Goal: Task Accomplishment & Management: Book appointment/travel/reservation

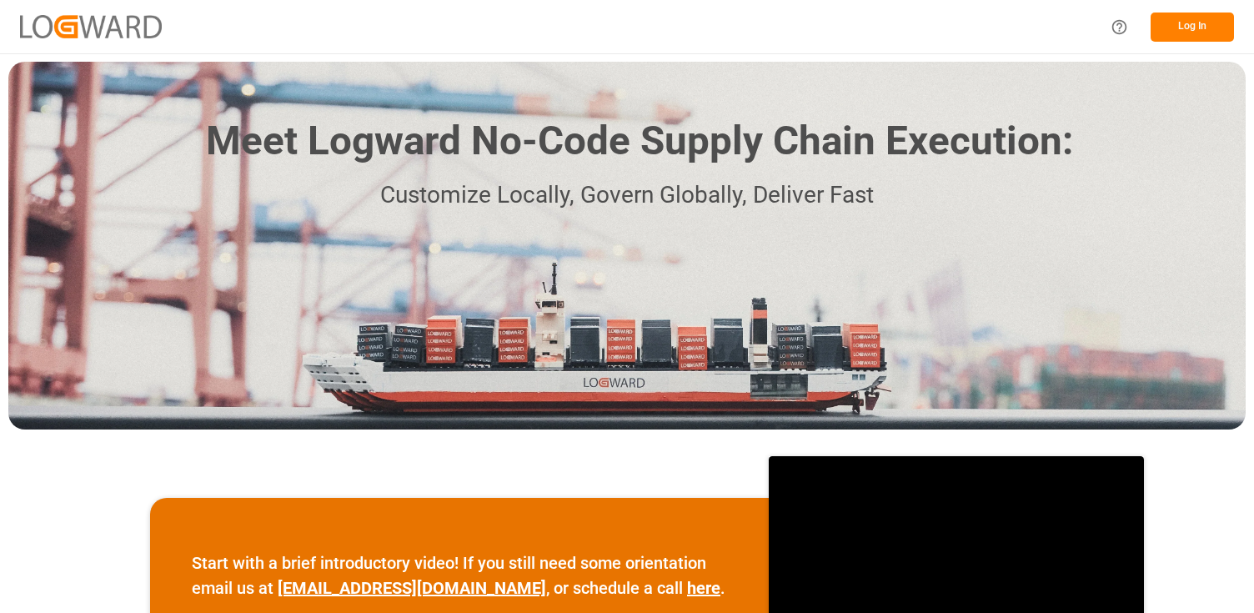
click at [1197, 38] on button "Log In" at bounding box center [1191, 27] width 83 height 29
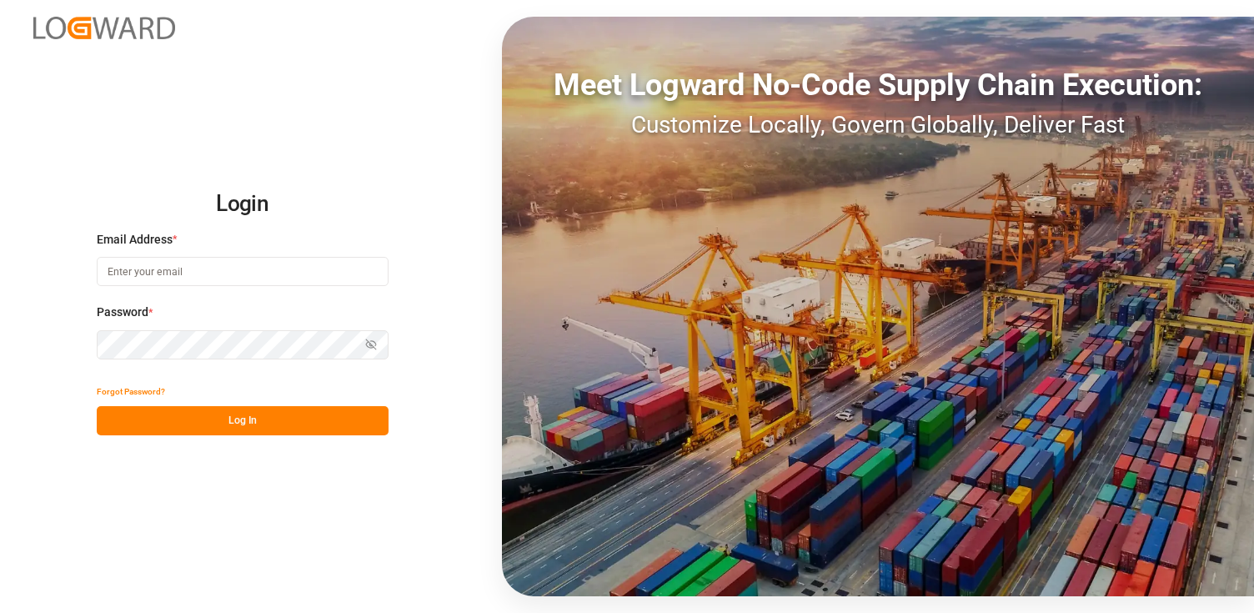
click at [259, 269] on input at bounding box center [243, 271] width 292 height 29
type input "b"
type input "[PERSON_NAME][EMAIL_ADDRESS][PERSON_NAME][DOMAIN_NAME]"
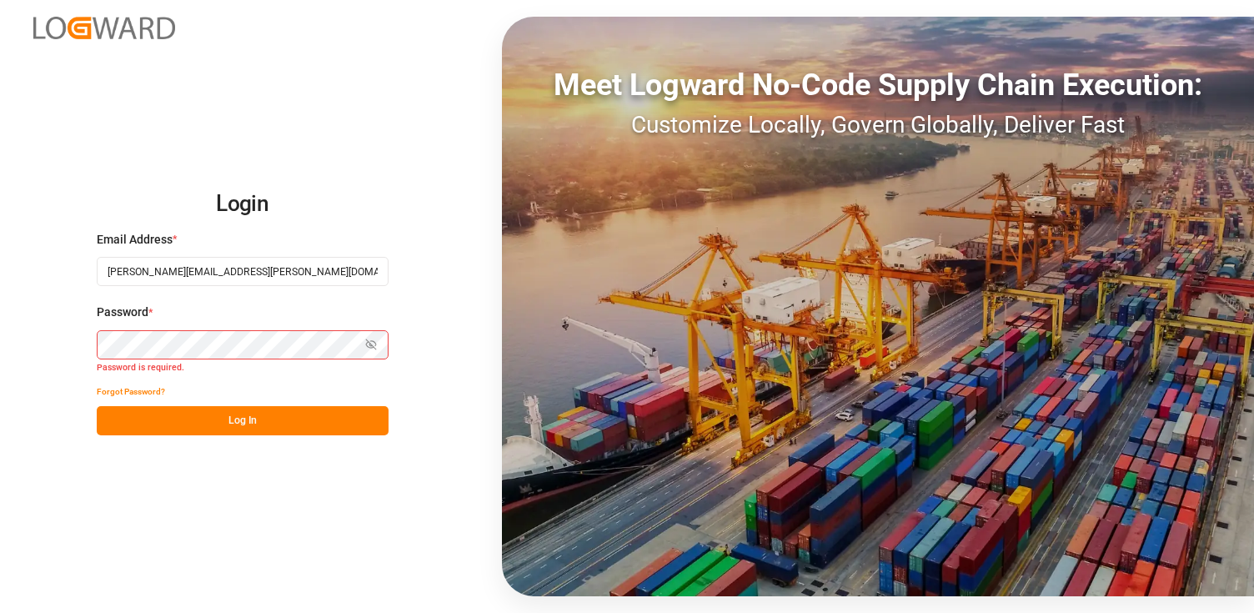
click at [207, 328] on div "Password * Show password Password is required." at bounding box center [243, 339] width 292 height 73
click at [376, 348] on icon "button" at bounding box center [371, 344] width 12 height 12
click at [188, 412] on button "Log In" at bounding box center [243, 420] width 292 height 29
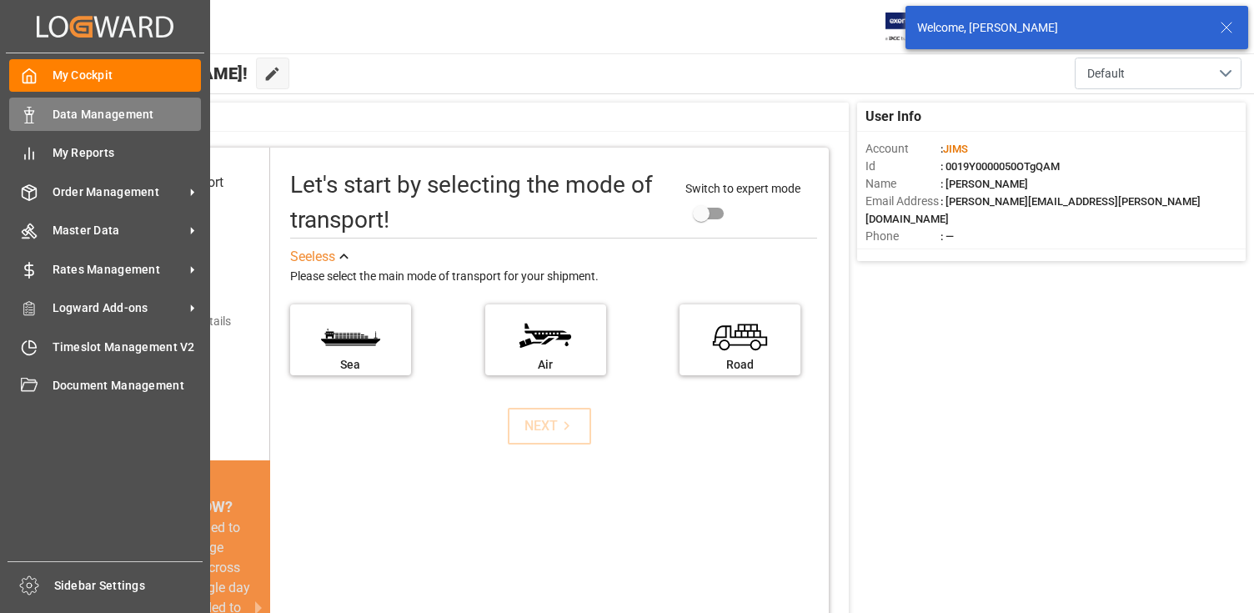
click at [97, 128] on div "Data Management Data Management" at bounding box center [105, 114] width 192 height 33
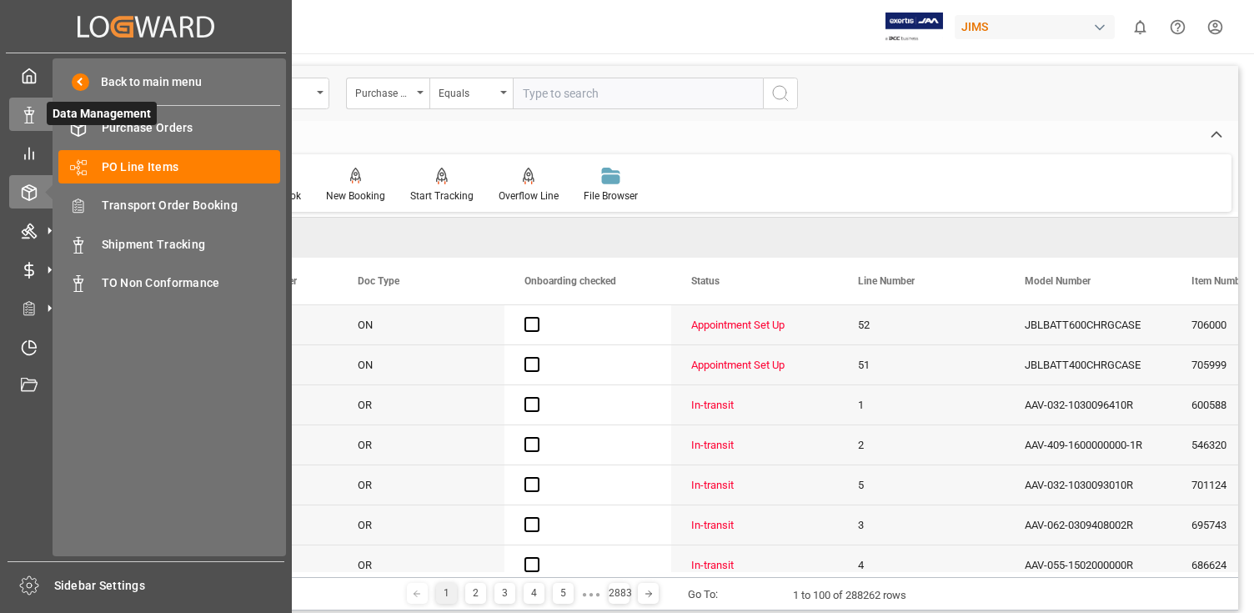
click at [31, 121] on rect at bounding box center [29, 118] width 5 height 8
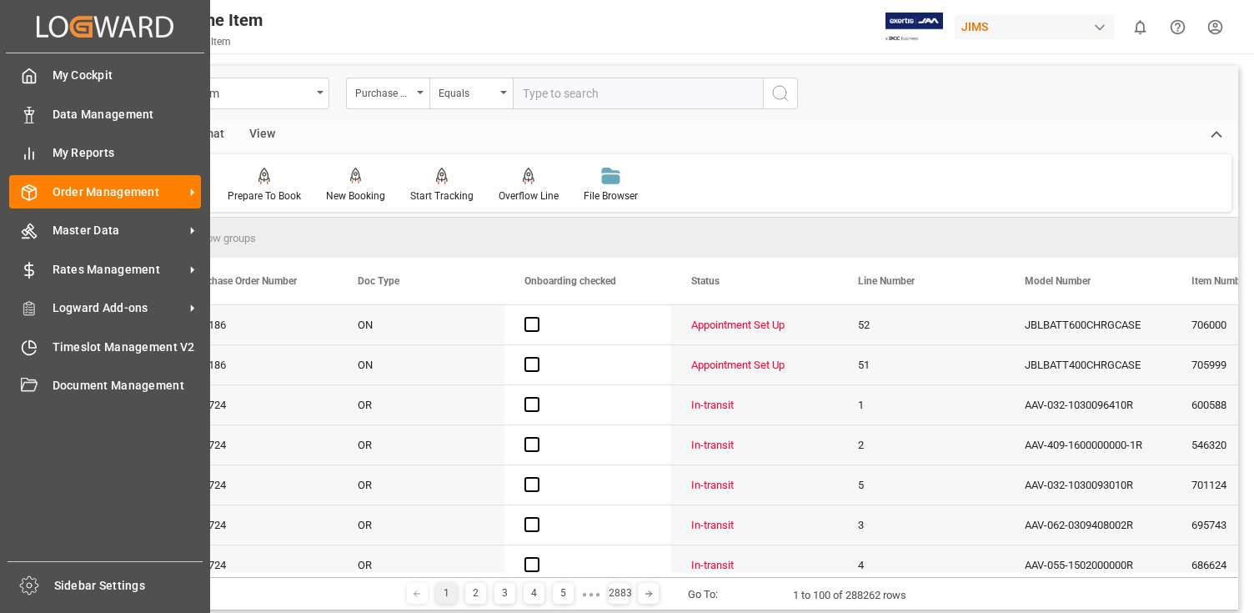
click at [27, 329] on div "My Cockpit My Cockpit Data Management Data Management My Reports My Reports Ord…" at bounding box center [105, 307] width 198 height 508
click at [27, 336] on div "Timeslot Management V2 Timeslot Management V2" at bounding box center [105, 346] width 192 height 33
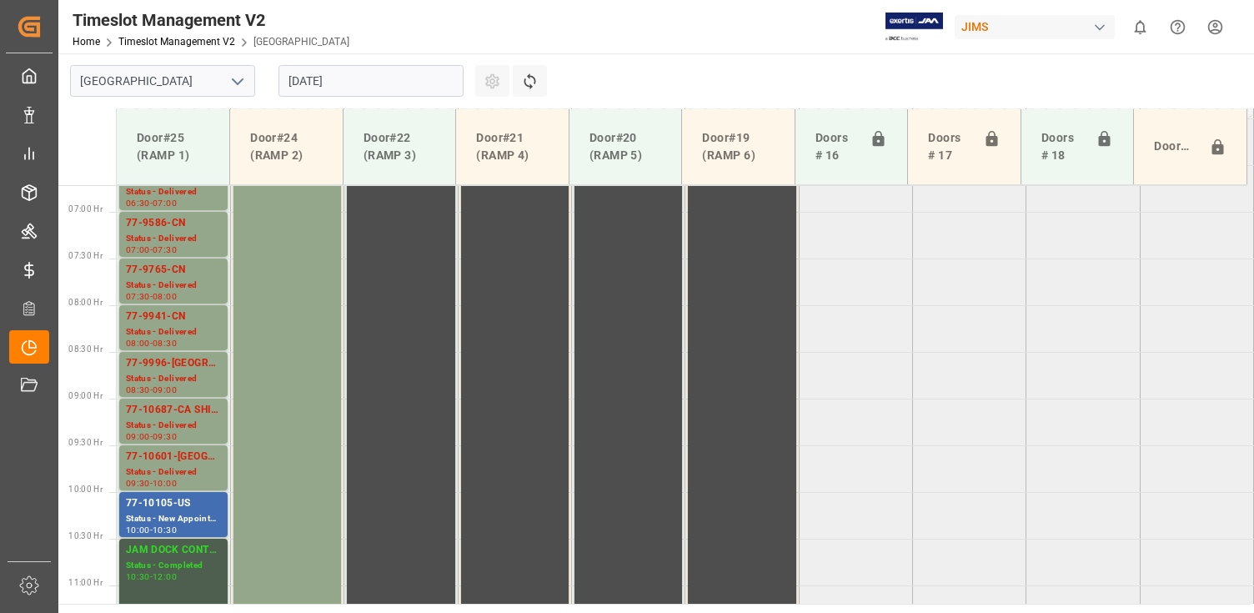
scroll to position [127, 0]
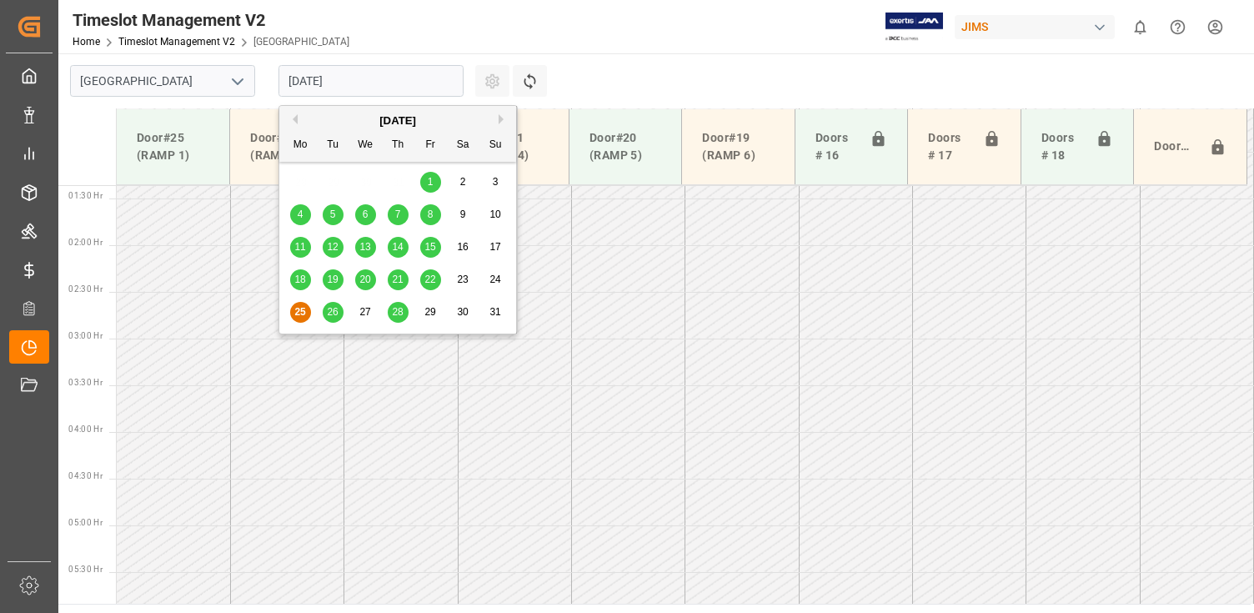
drag, startPoint x: 333, startPoint y: 81, endPoint x: 392, endPoint y: 110, distance: 66.0
click at [333, 81] on input "[DATE]" at bounding box center [370, 81] width 185 height 32
click at [327, 318] on div "26" at bounding box center [333, 313] width 21 height 20
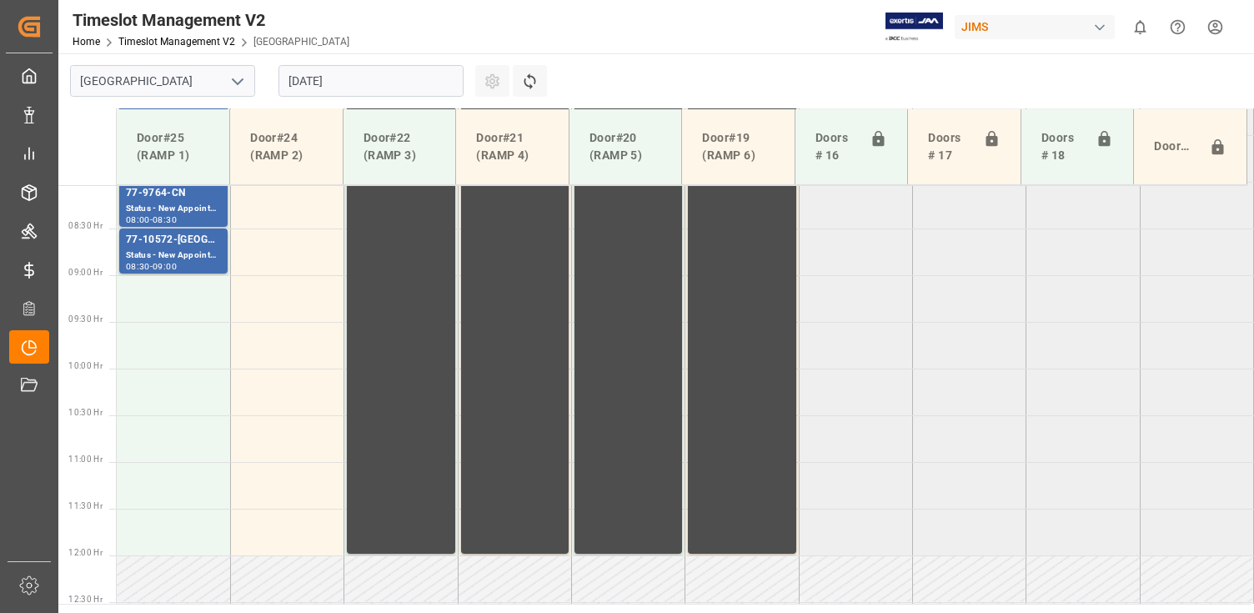
scroll to position [1000, 0]
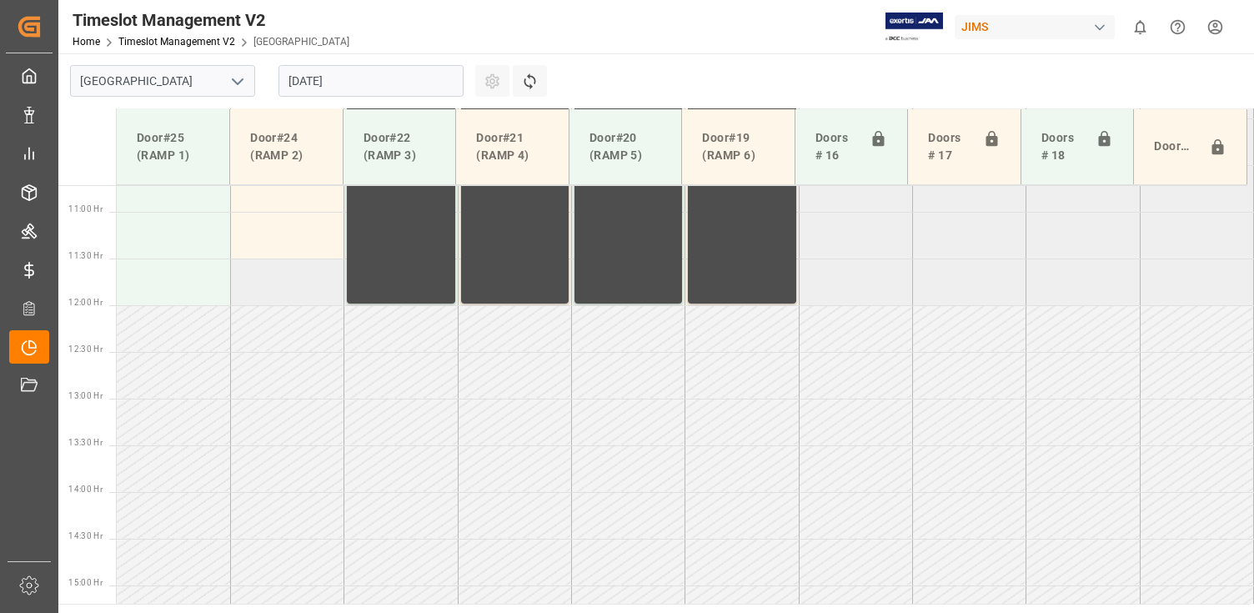
click at [287, 285] on td at bounding box center [286, 281] width 113 height 47
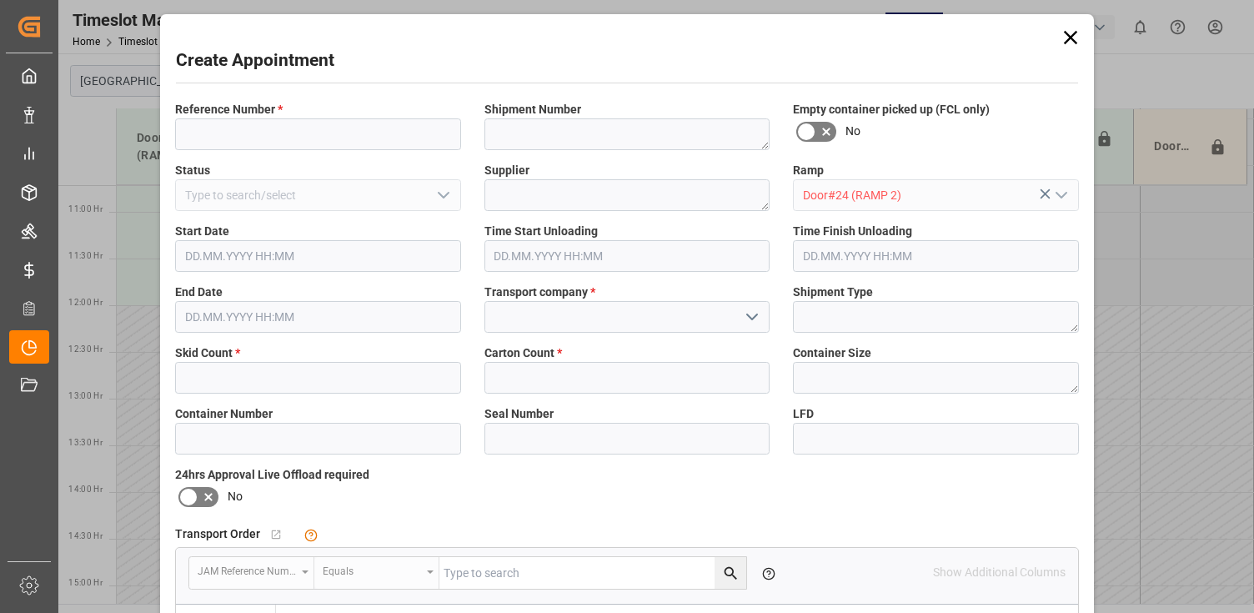
type input "[DATE] 11:30"
type input "[DATE] 12:00"
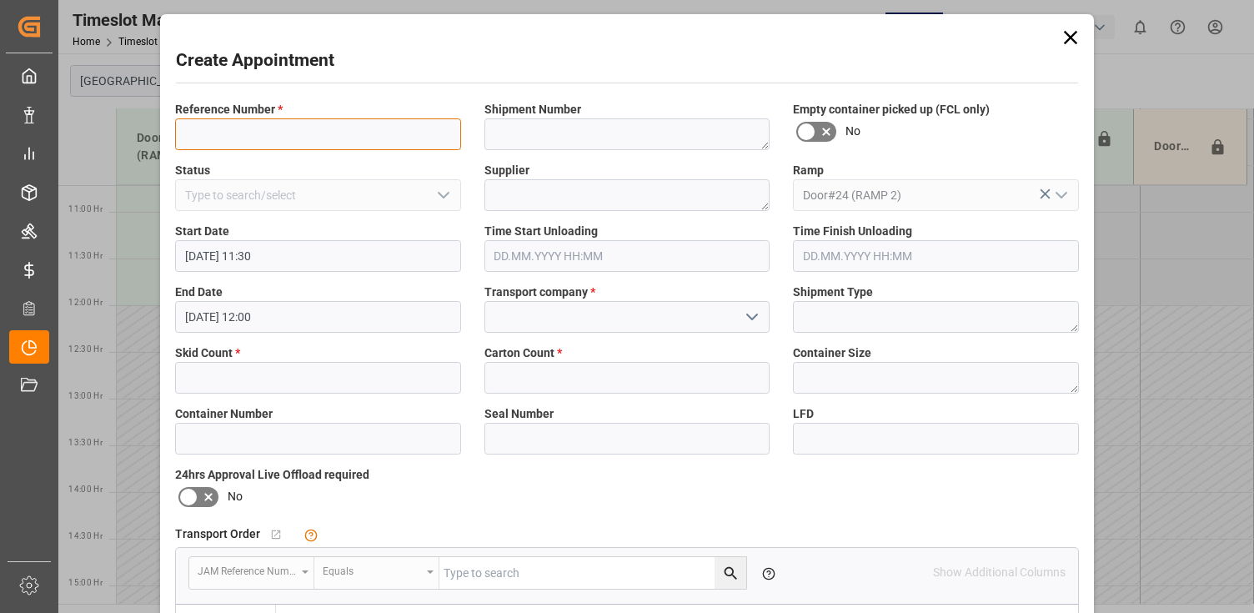
click at [330, 148] on input at bounding box center [318, 134] width 286 height 32
type input "86279109"
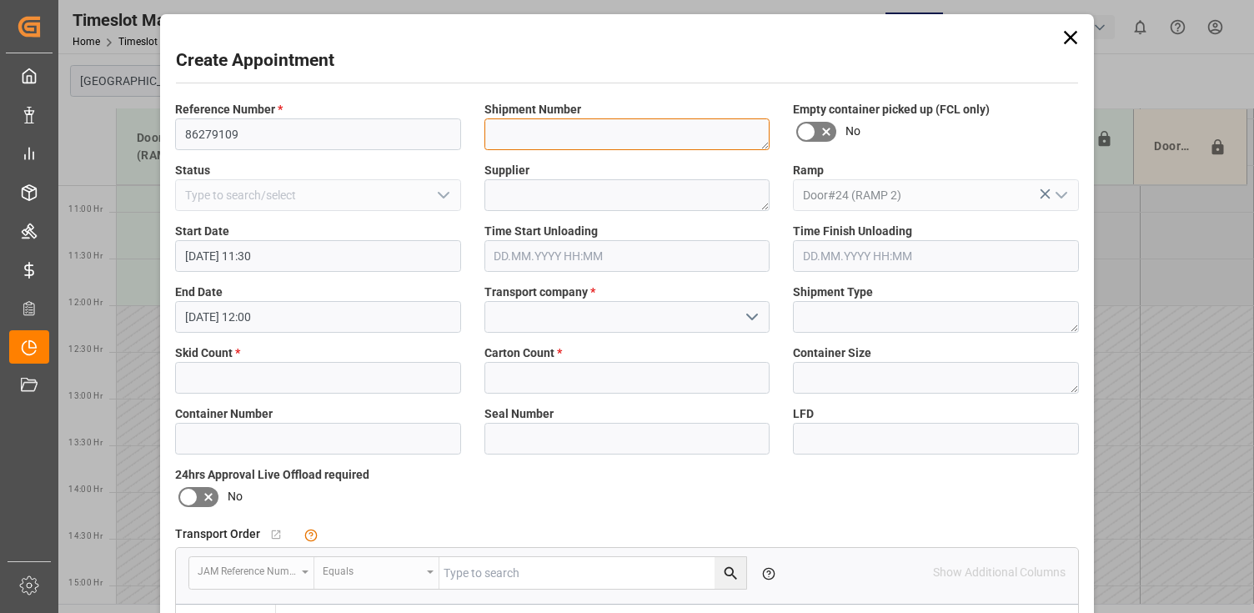
click at [508, 123] on textarea at bounding box center [627, 134] width 286 height 32
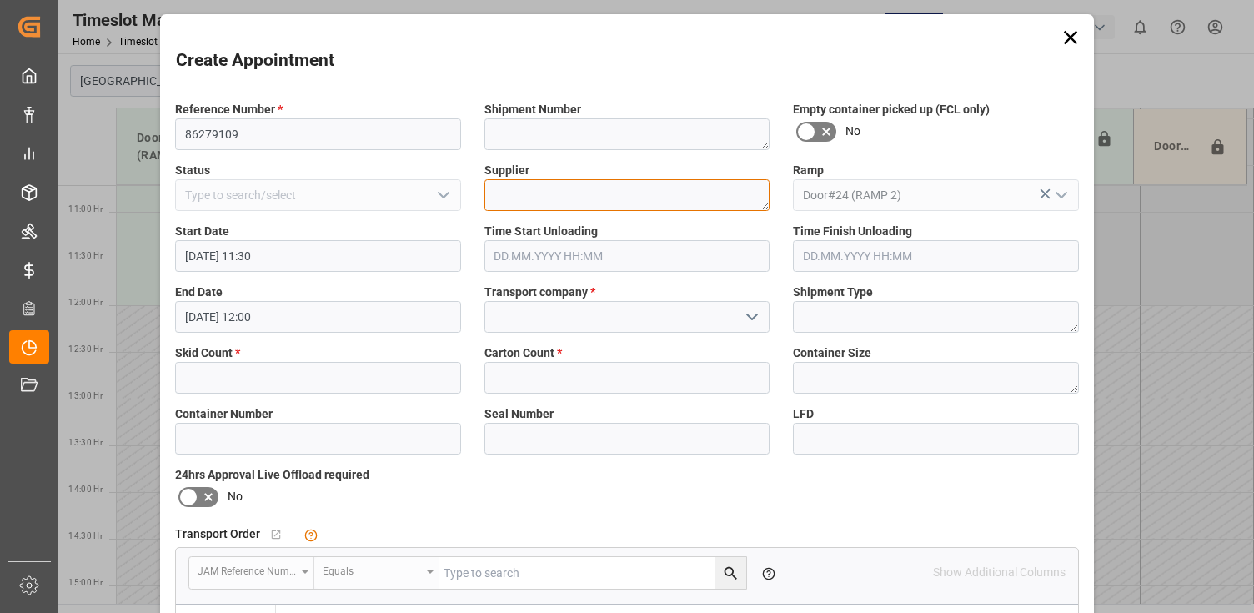
click at [513, 193] on textarea at bounding box center [627, 195] width 286 height 32
type textarea "WARMAUDIO"
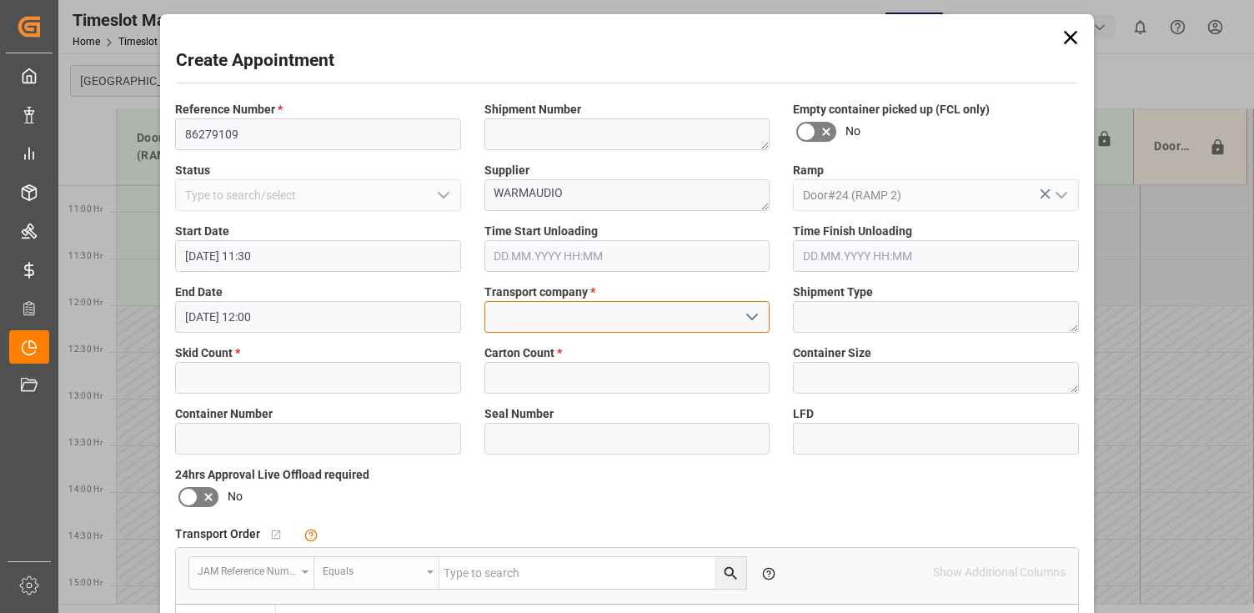
click at [543, 318] on input at bounding box center [627, 317] width 286 height 32
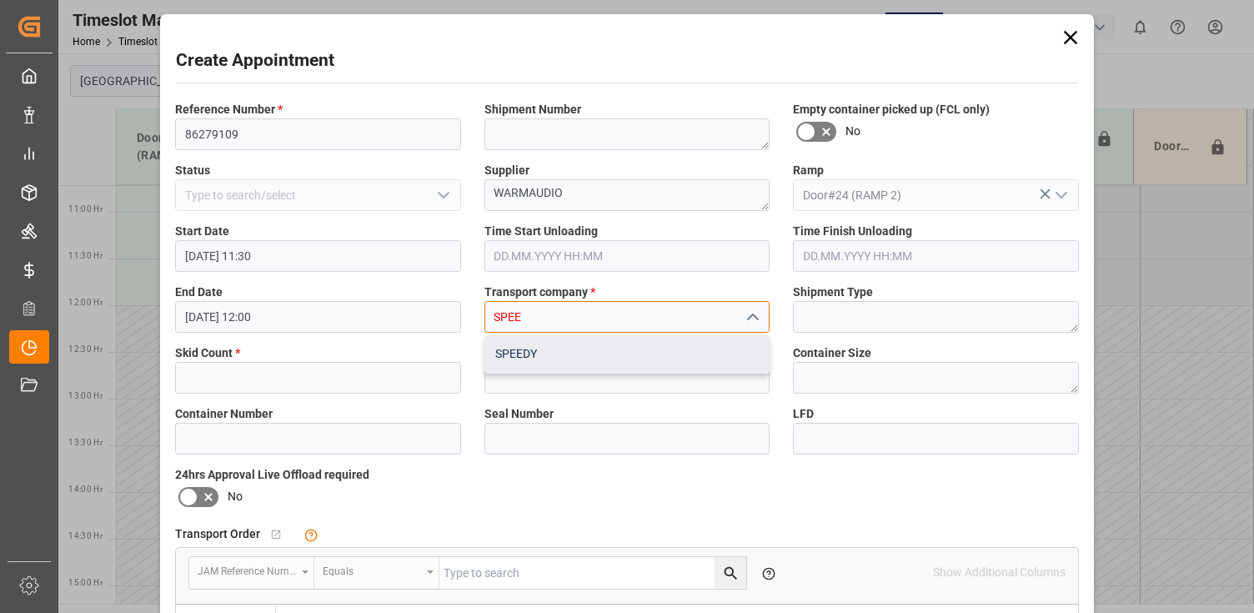
click at [607, 355] on div "SPEEDY" at bounding box center [627, 354] width 284 height 38
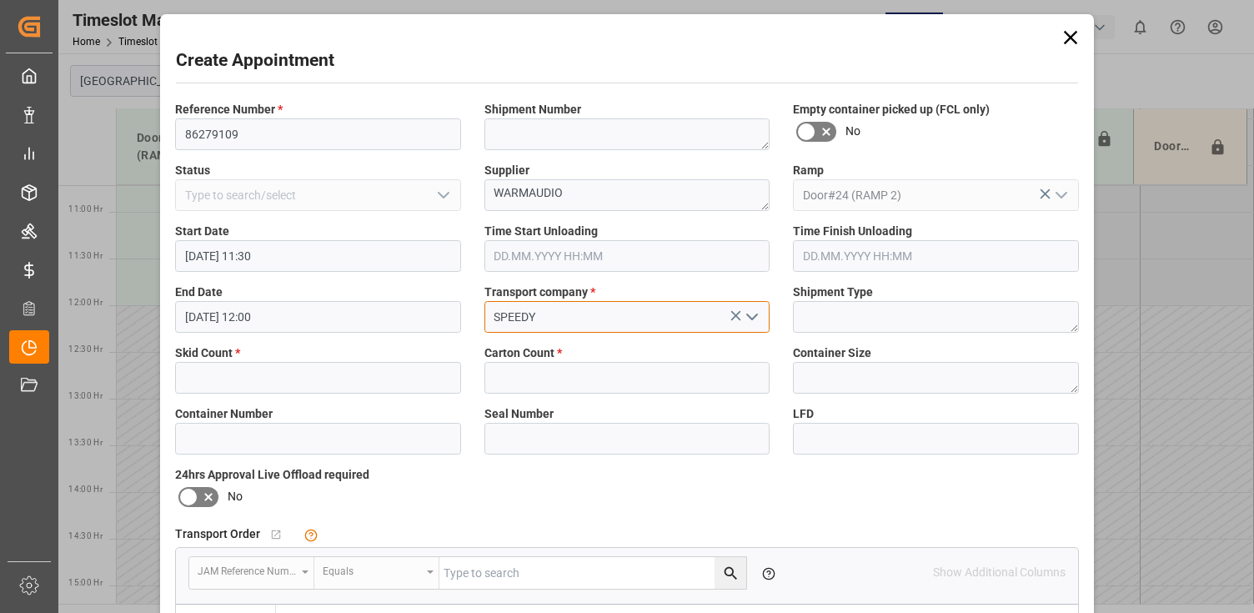
type input "SPEEDY"
click at [860, 318] on textarea at bounding box center [936, 317] width 286 height 32
click at [262, 368] on input "text" at bounding box center [318, 378] width 286 height 32
click at [649, 388] on input "text" at bounding box center [627, 378] width 286 height 32
drag, startPoint x: 223, startPoint y: 363, endPoint x: 130, endPoint y: 365, distance: 92.5
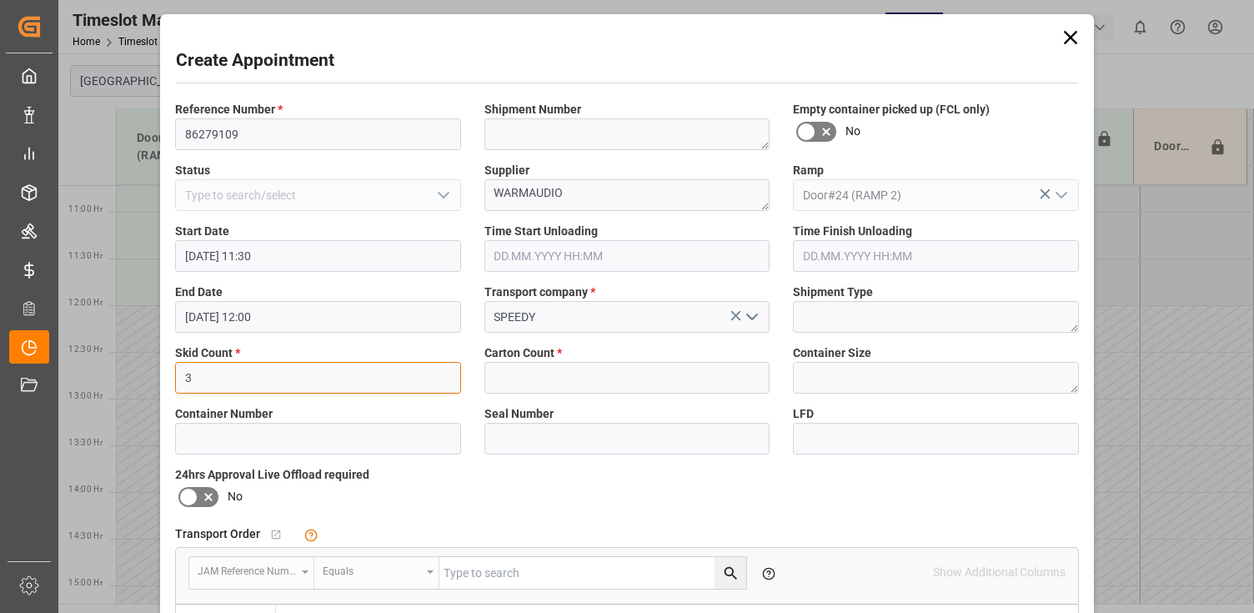
click at [130, 365] on div "Create Appointment Reference Number * 86279109 Shipment Number Empty container …" at bounding box center [627, 306] width 1254 height 613
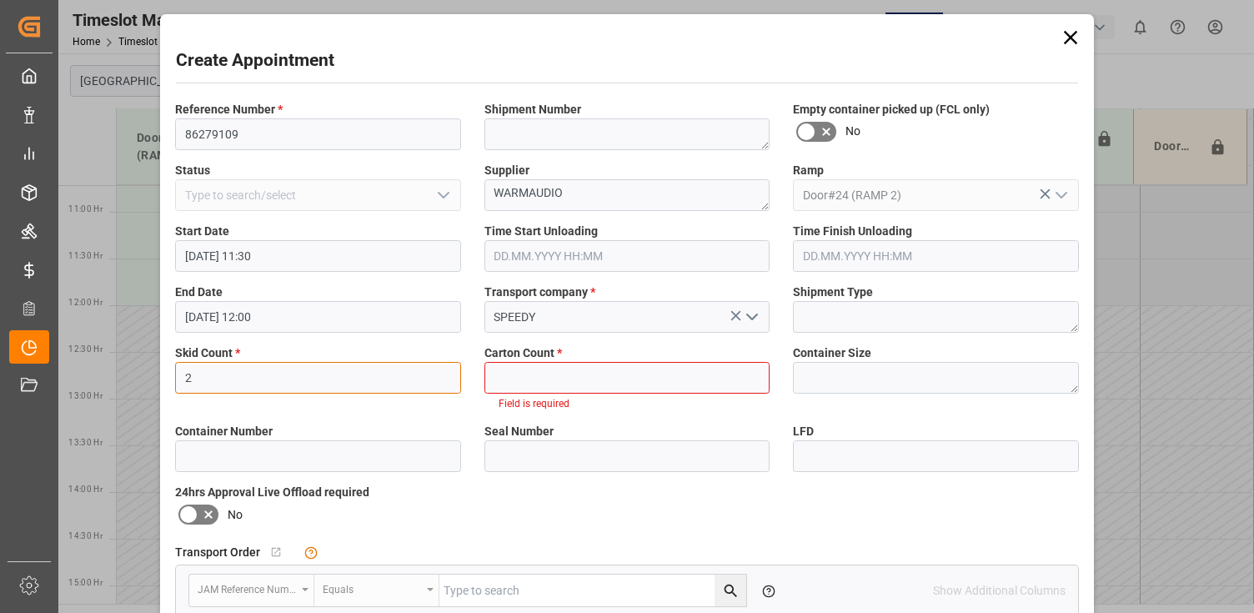
type input "2"
click at [663, 378] on input "text" at bounding box center [627, 378] width 286 height 32
drag, startPoint x: 1169, startPoint y: 58, endPoint x: 557, endPoint y: 178, distance: 624.4
click at [1170, 58] on div "Create Appointment Reference Number * 86279109 Shipment Number Empty container …" at bounding box center [627, 306] width 1254 height 613
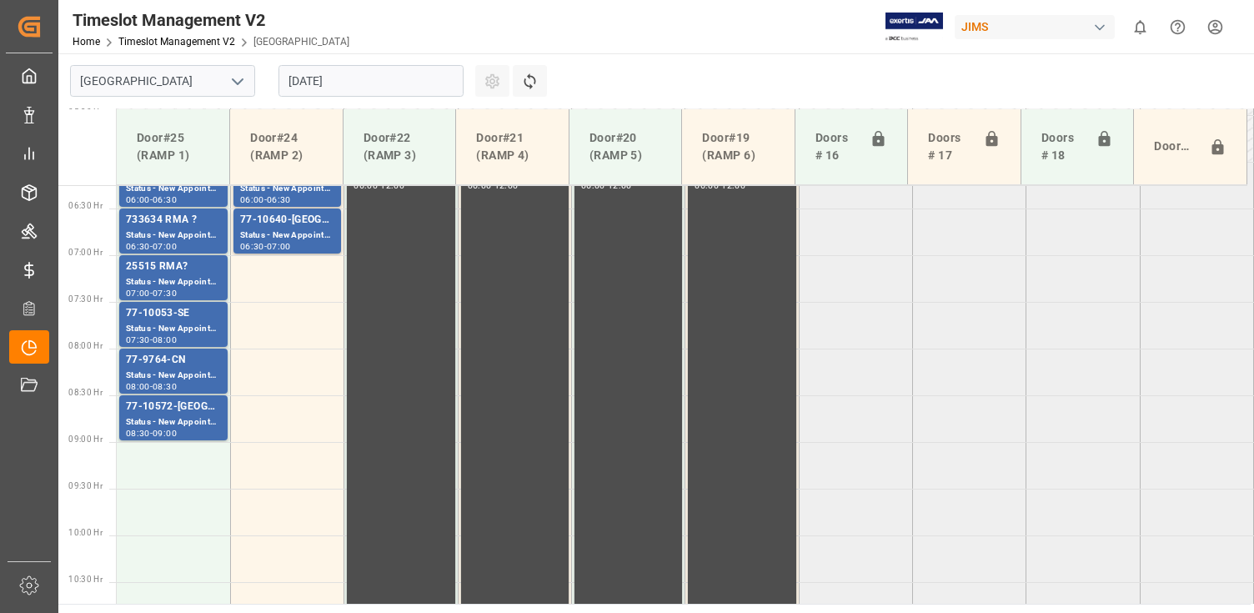
scroll to position [917, 0]
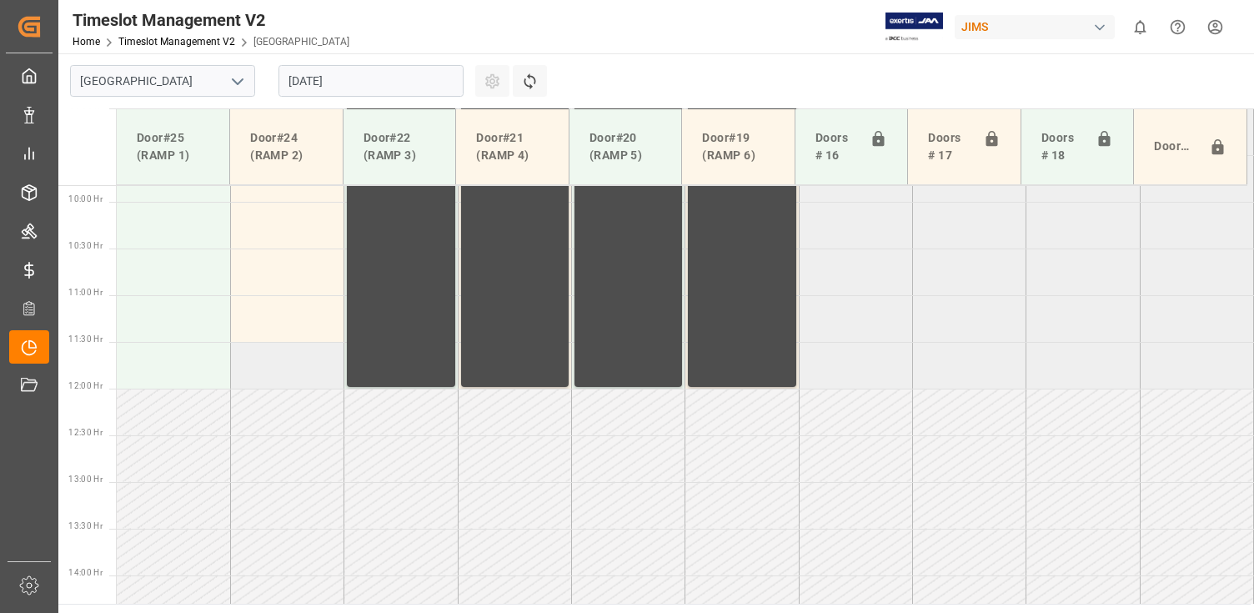
click at [259, 358] on td at bounding box center [286, 365] width 113 height 47
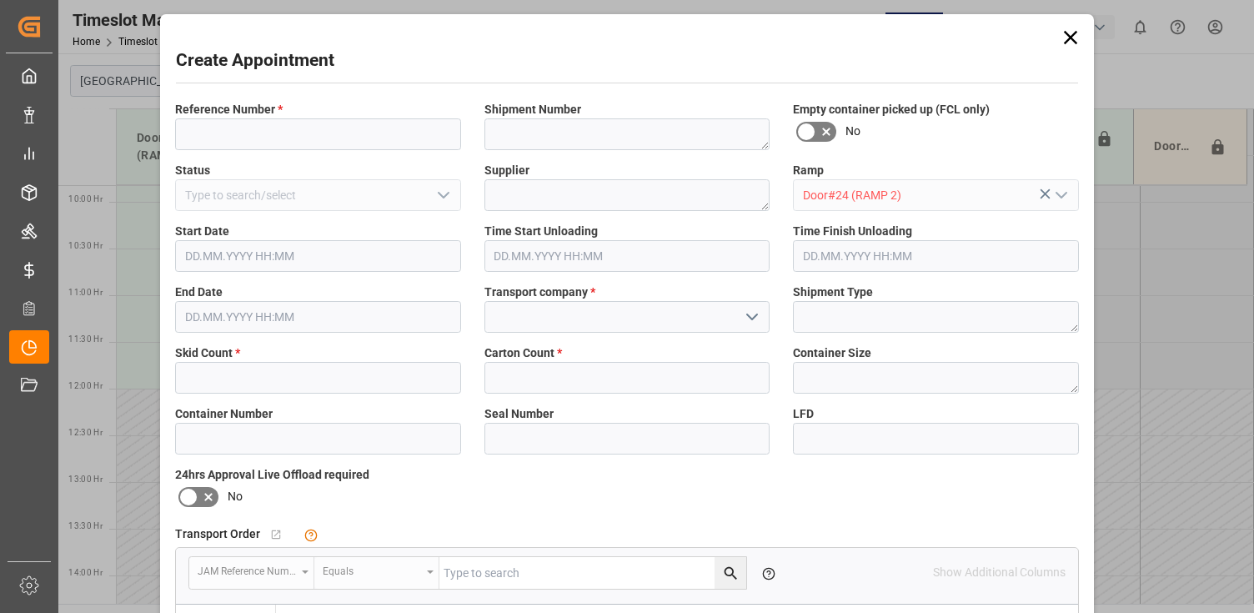
type input "[DATE] 11:30"
type input "[DATE] 12:00"
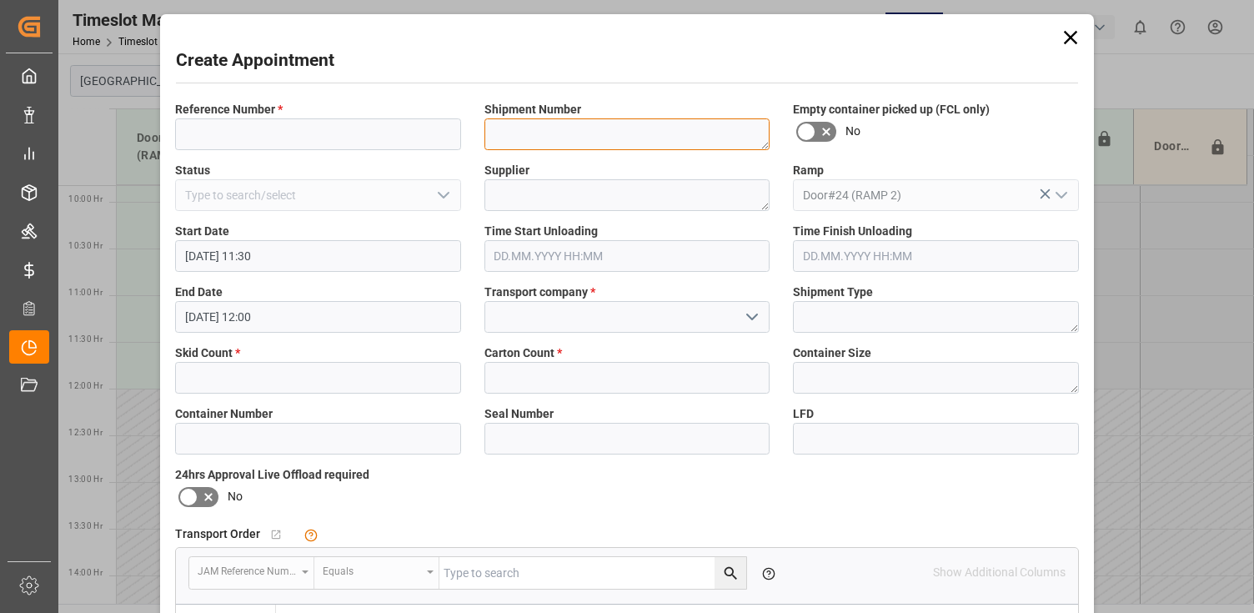
click at [564, 132] on textarea at bounding box center [627, 134] width 286 height 32
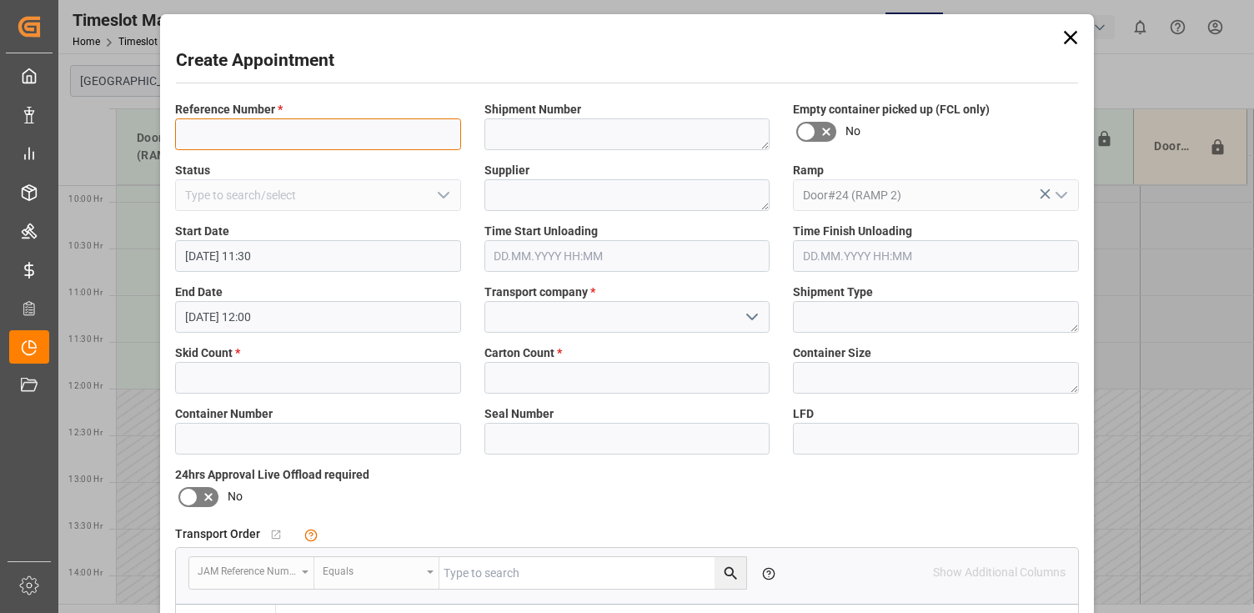
click at [366, 128] on input at bounding box center [318, 134] width 286 height 32
type input "86279109"
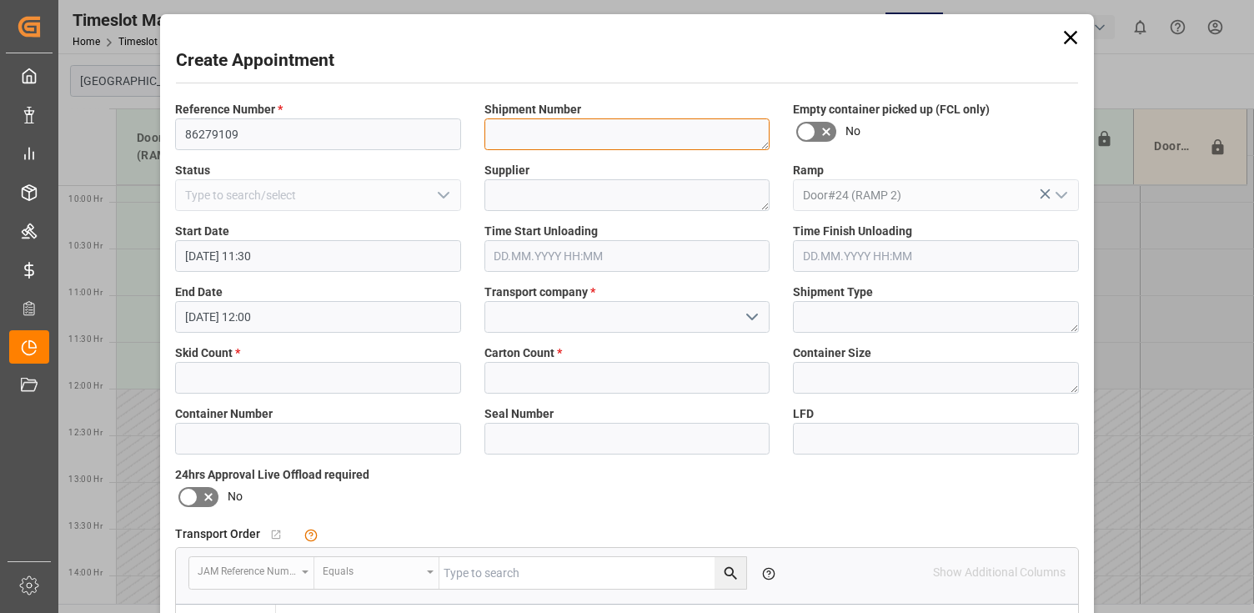
click at [535, 131] on textarea at bounding box center [627, 134] width 286 height 32
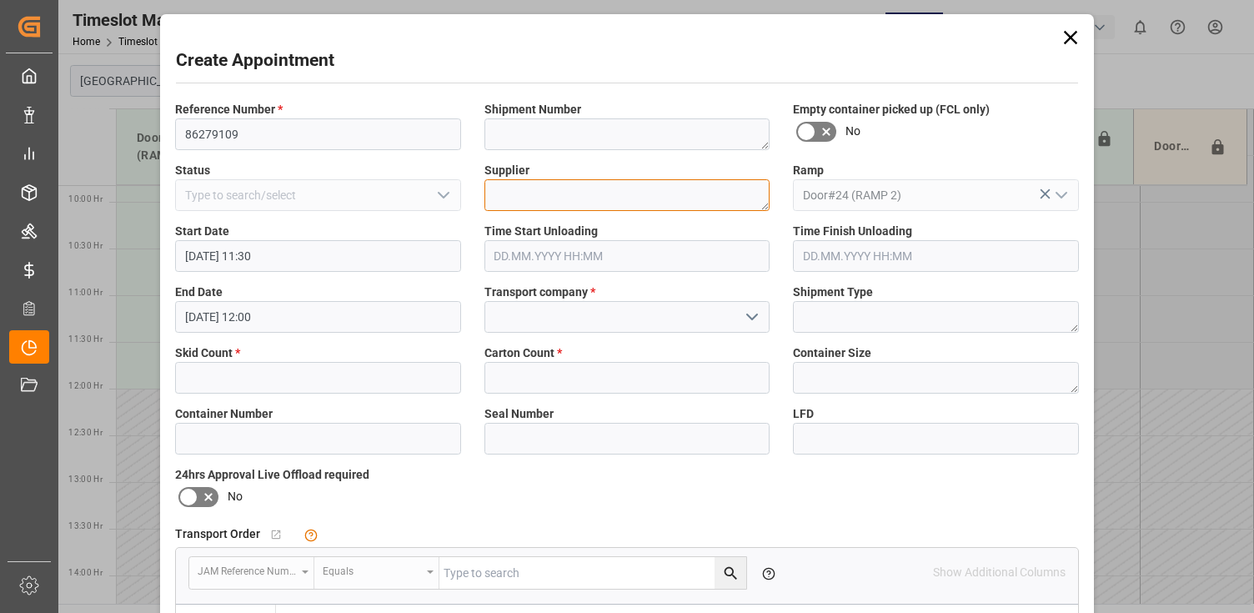
click at [566, 200] on textarea at bounding box center [627, 195] width 286 height 32
type textarea "WARM AUDIO"
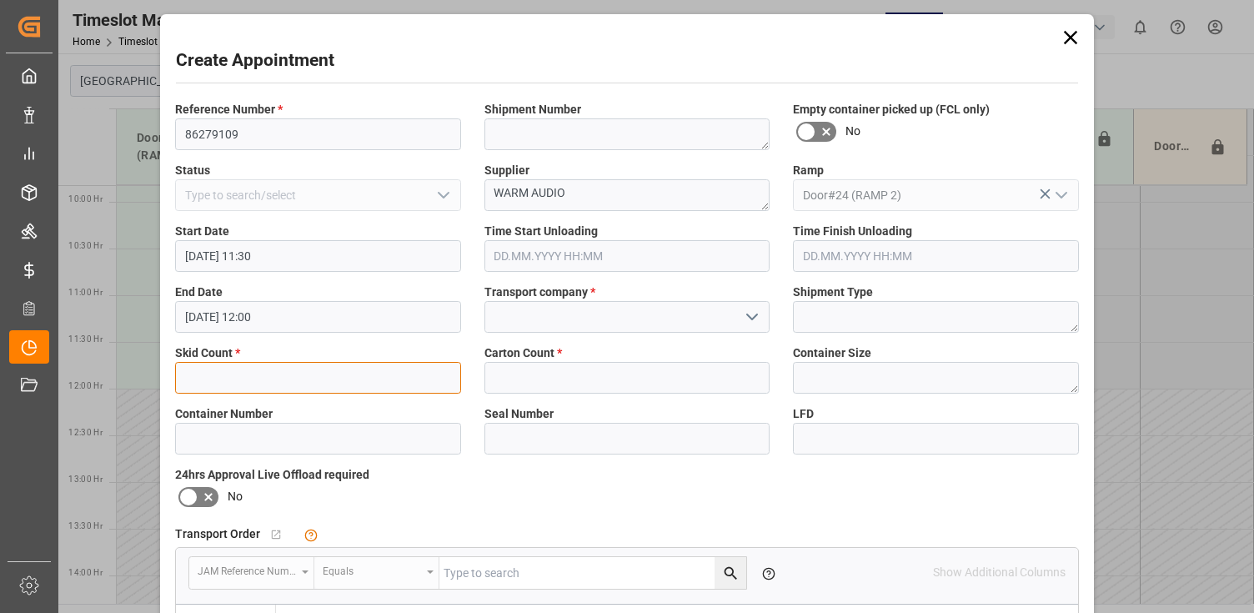
click at [270, 376] on input "text" at bounding box center [318, 378] width 286 height 32
type input "2"
click at [563, 362] on input "text" at bounding box center [627, 378] width 286 height 32
type input "2"
click at [867, 375] on textarea at bounding box center [936, 378] width 286 height 32
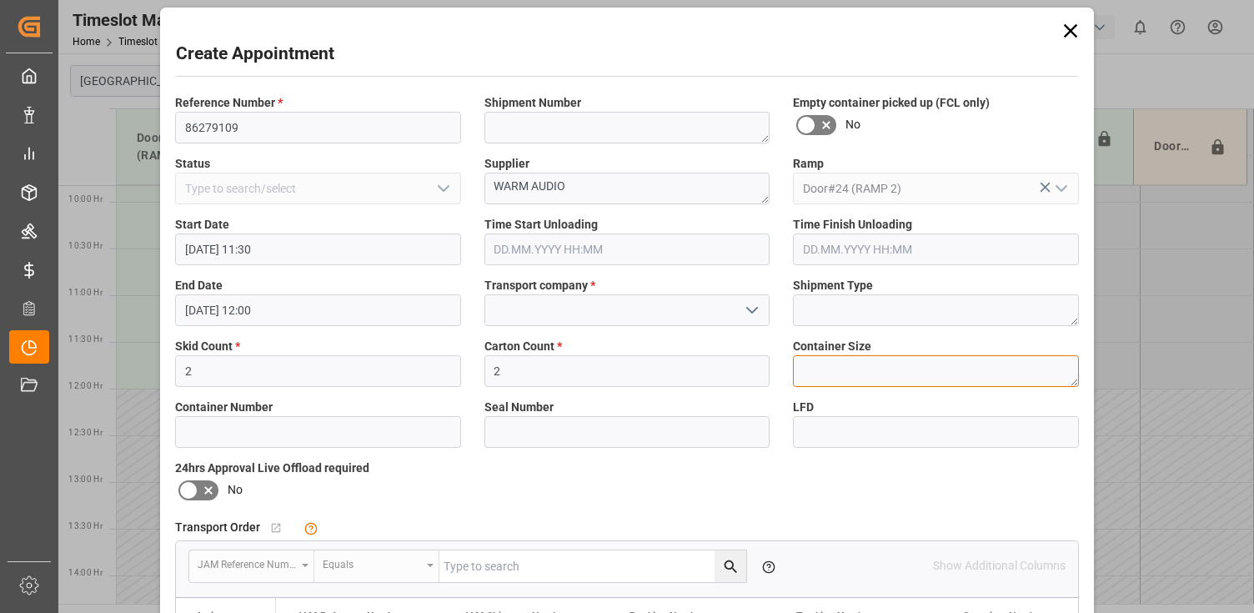
scroll to position [257, 0]
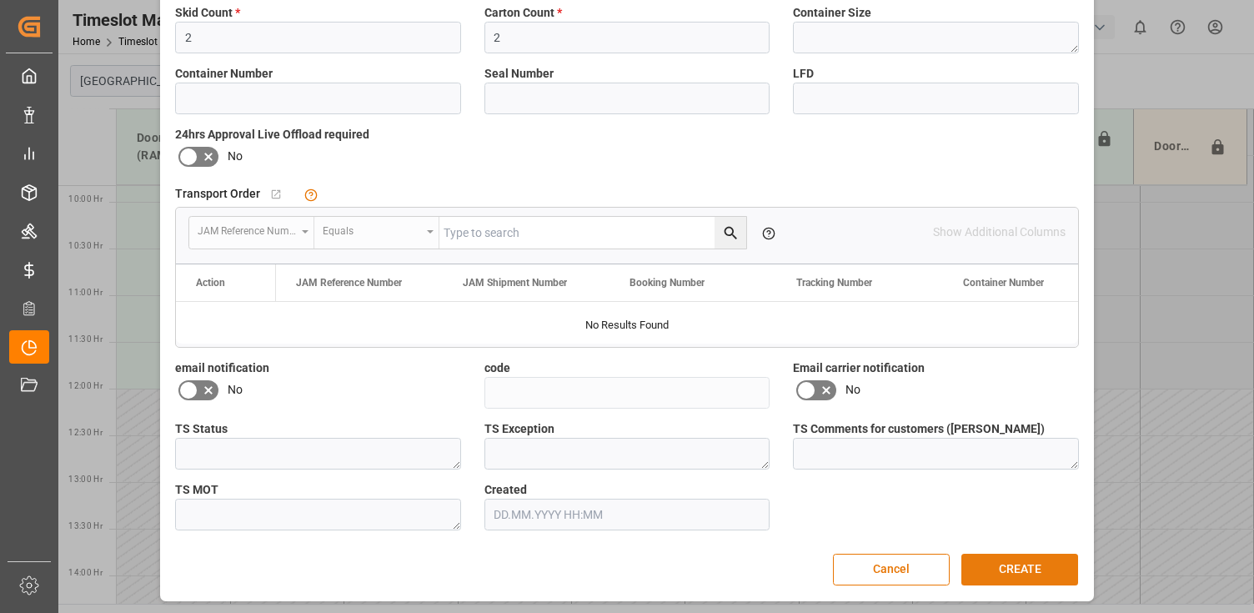
click at [993, 564] on button "CREATE" at bounding box center [1019, 569] width 117 height 32
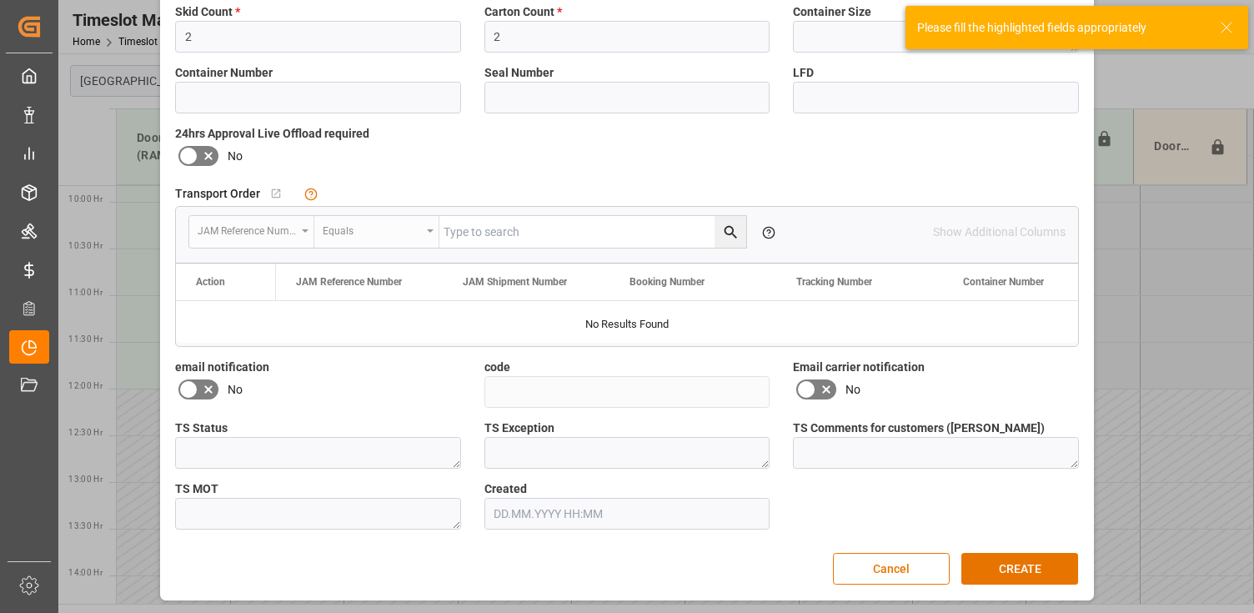
scroll to position [108, 0]
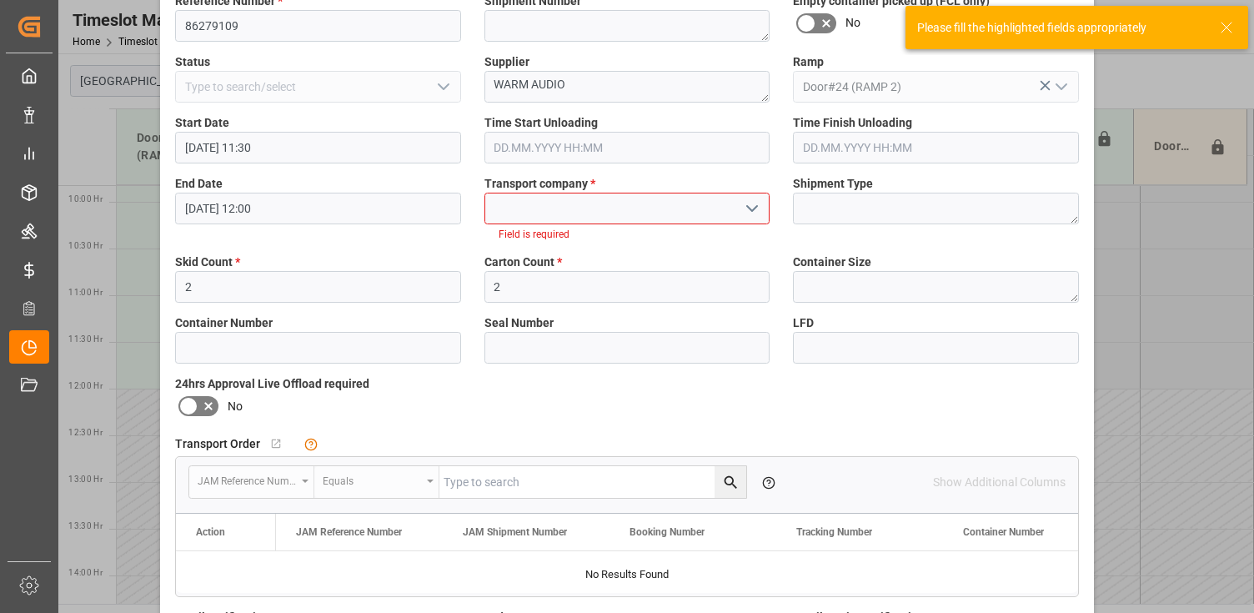
click at [592, 194] on input at bounding box center [627, 209] width 286 height 32
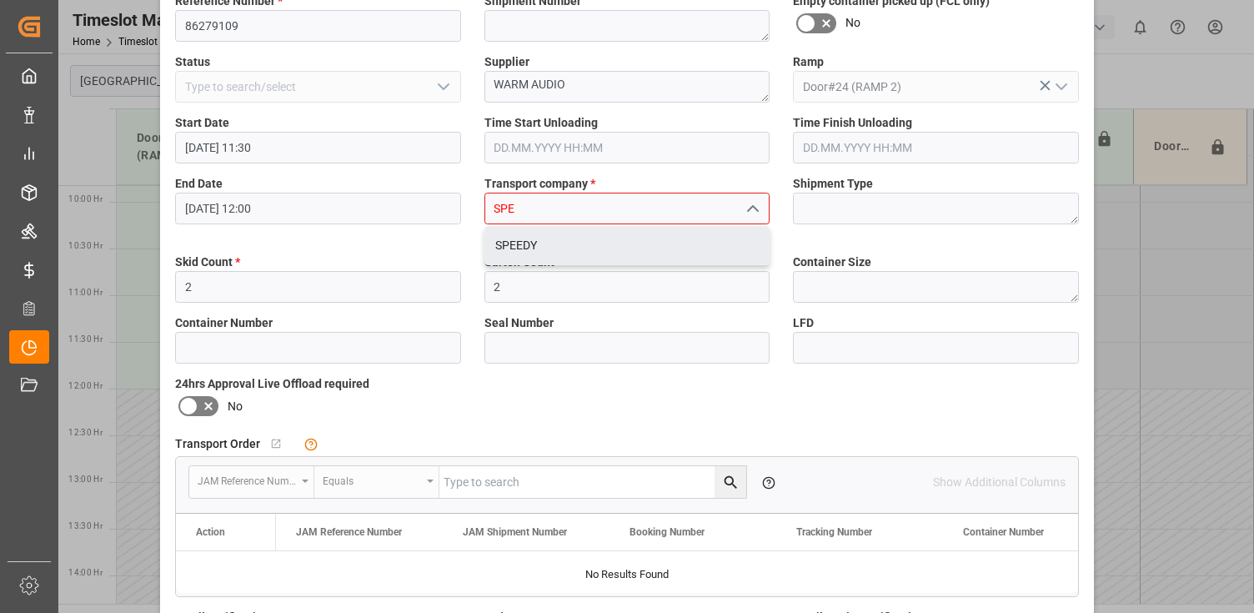
type input "SPE"
click at [620, 264] on div "Reference Number * 86279109 Shipment Number Empty container picked up (FCL only…" at bounding box center [626, 386] width 927 height 799
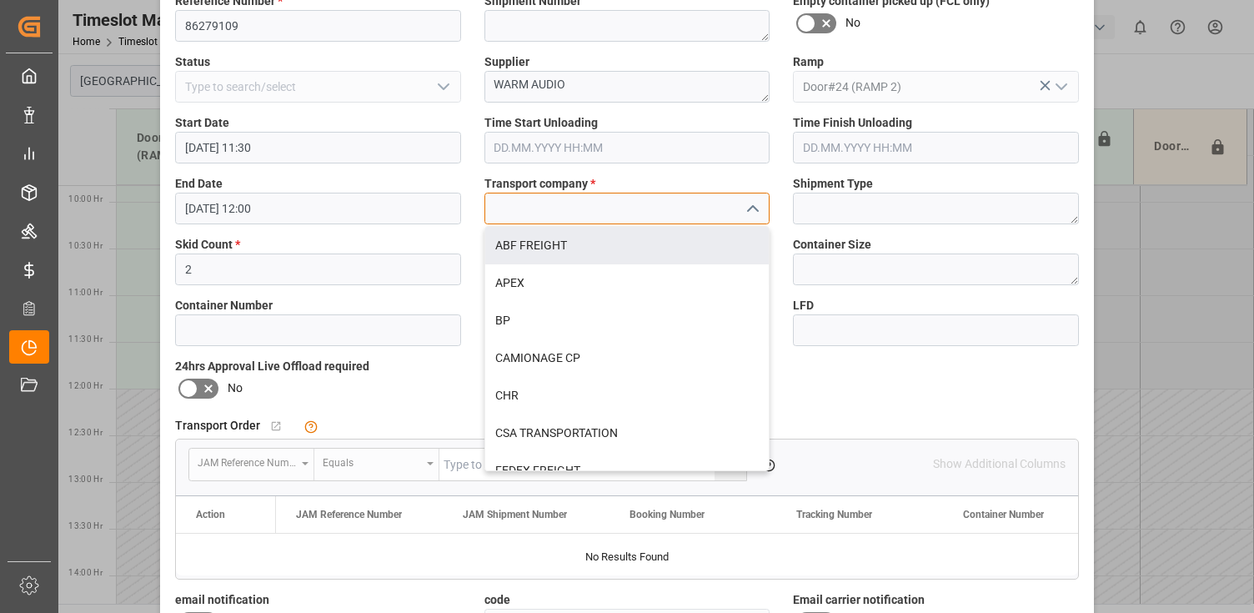
click at [618, 214] on input at bounding box center [627, 209] width 286 height 32
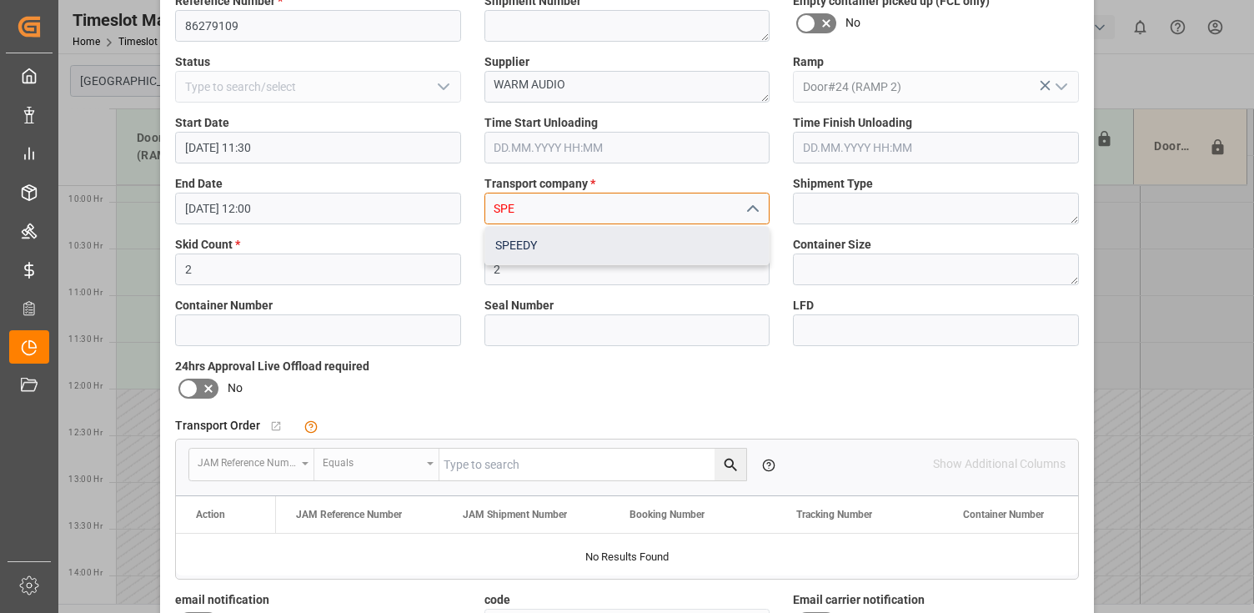
click at [621, 237] on div "SPEEDY" at bounding box center [627, 246] width 284 height 38
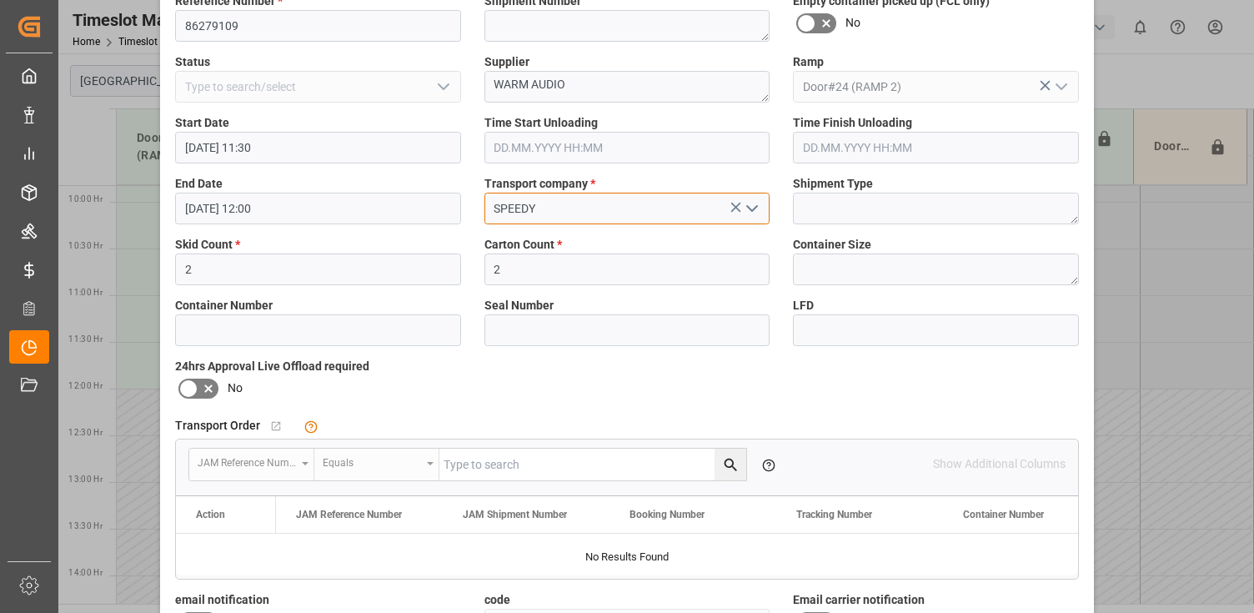
scroll to position [340, 0]
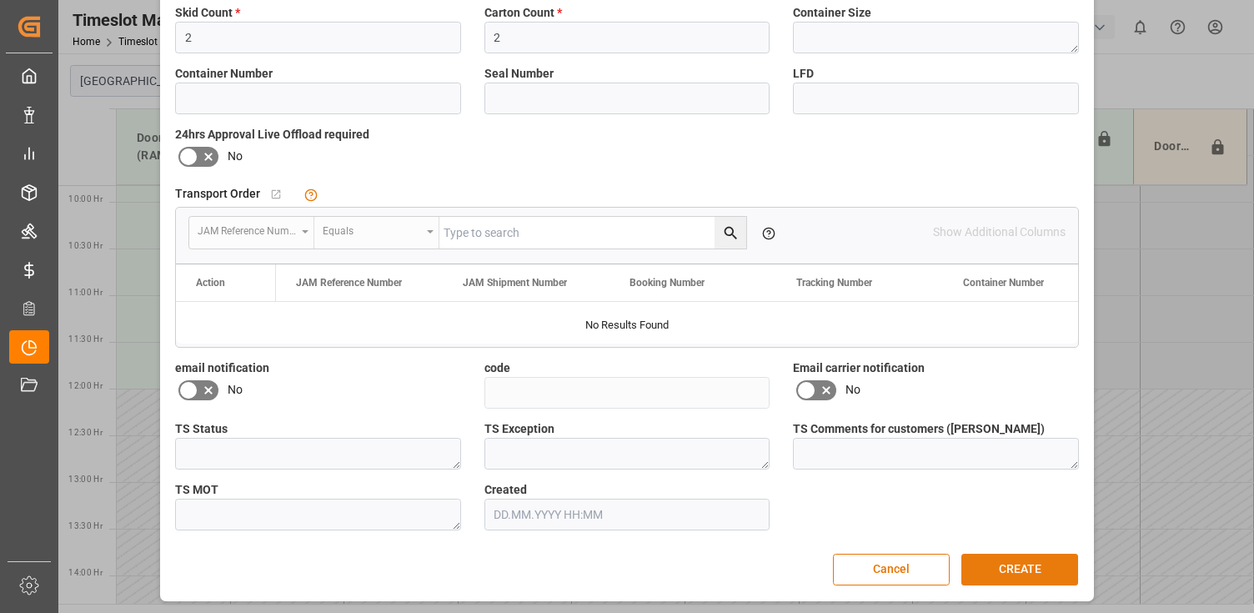
type input "SPEEDY"
click at [1000, 574] on button "CREATE" at bounding box center [1019, 569] width 117 height 32
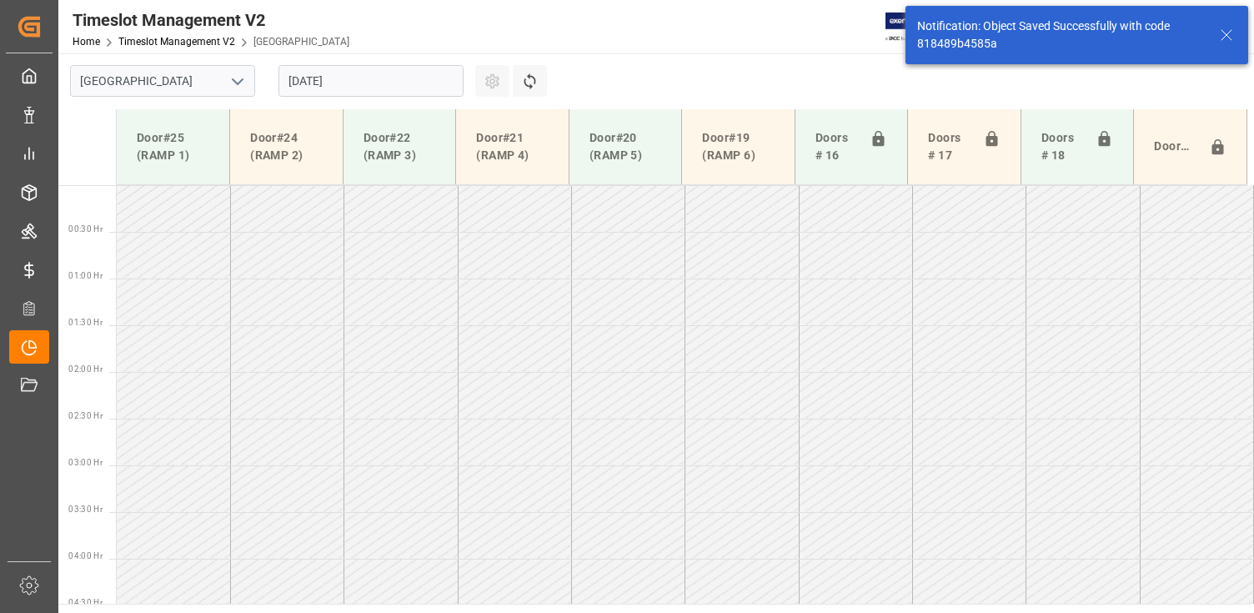
scroll to position [940, 0]
